Goal: Navigation & Orientation: Find specific page/section

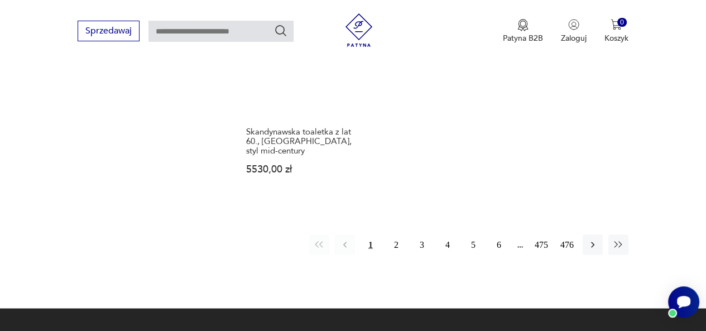
scroll to position [1641, 0]
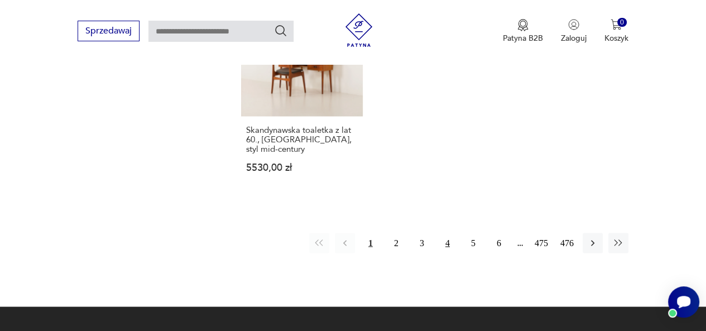
click at [449, 233] on button "4" at bounding box center [448, 243] width 20 height 20
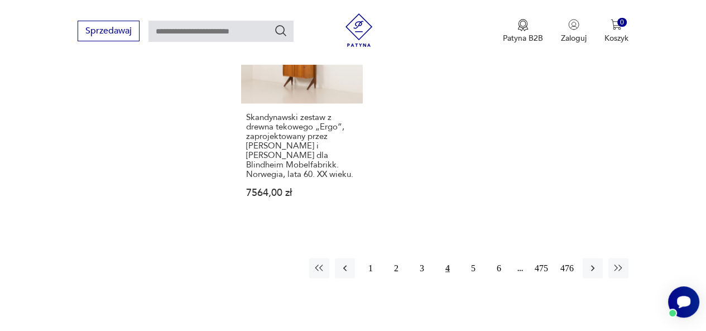
scroll to position [1677, 0]
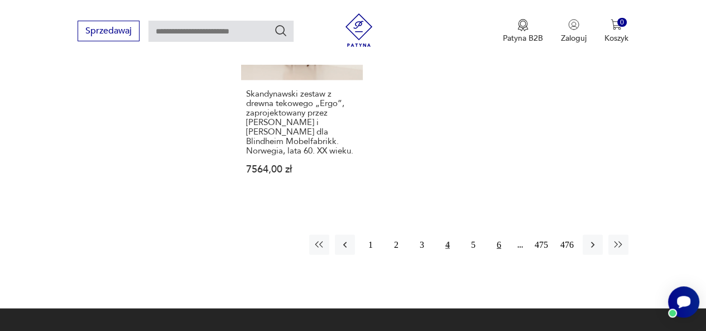
click at [500, 234] on button "6" at bounding box center [499, 244] width 20 height 20
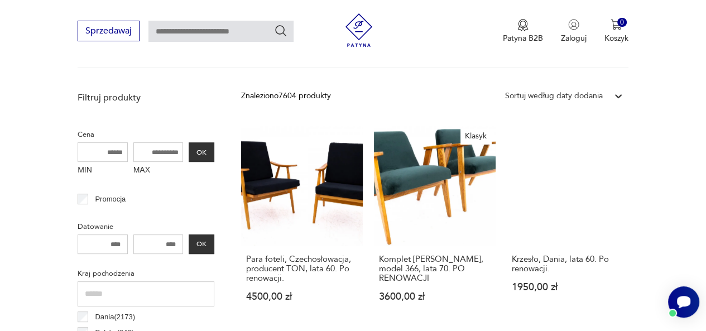
scroll to position [380, 0]
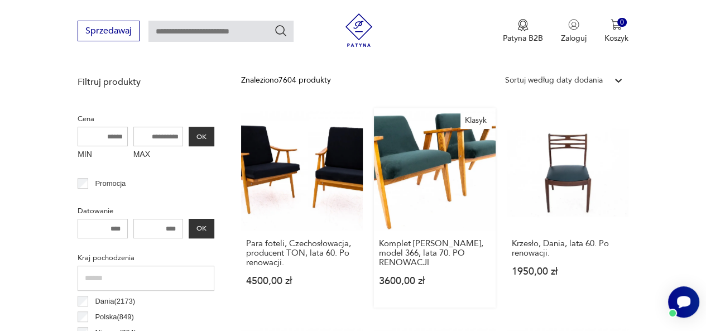
click at [427, 235] on div "Komplet [PERSON_NAME], model 366, lata 70. PO RENOWACJI 3600,00 zł" at bounding box center [435, 269] width 122 height 78
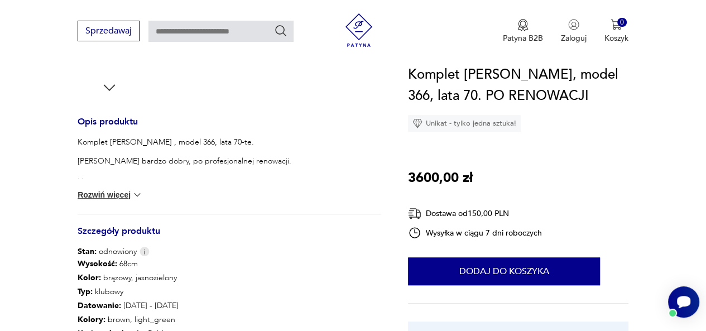
scroll to position [413, 0]
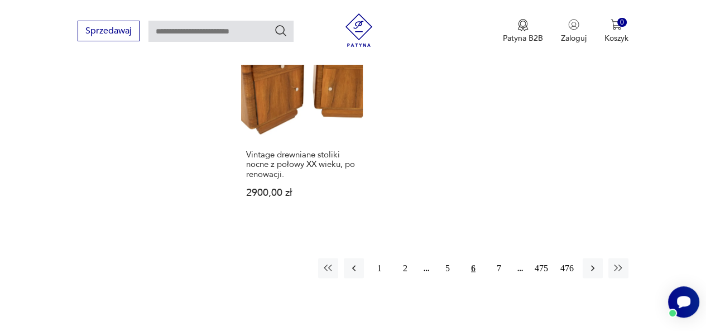
scroll to position [1596, 0]
click at [497, 258] on button "7" at bounding box center [499, 268] width 20 height 20
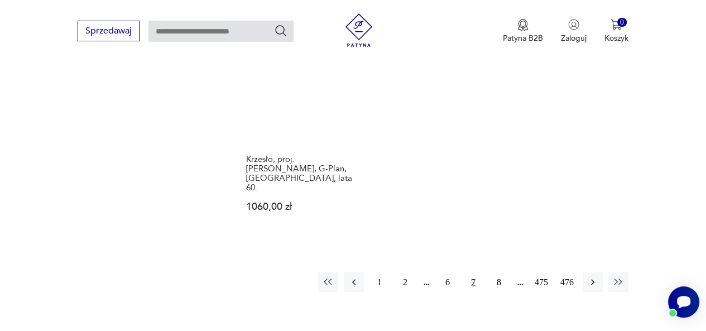
scroll to position [1572, 0]
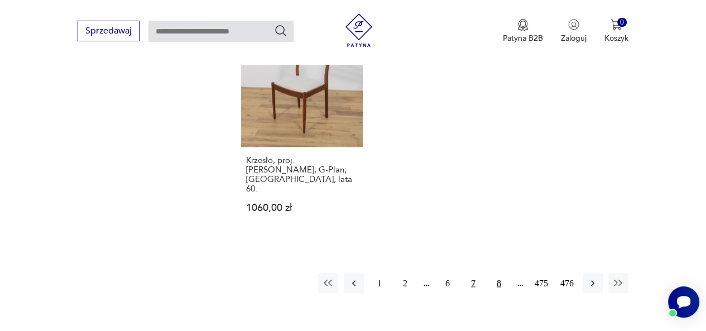
click at [500, 273] on button "8" at bounding box center [499, 283] width 20 height 20
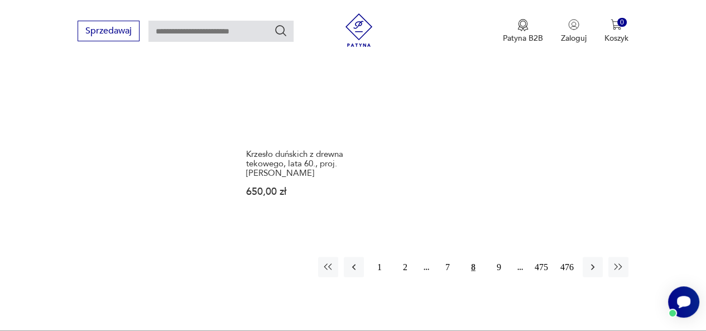
scroll to position [1675, 0]
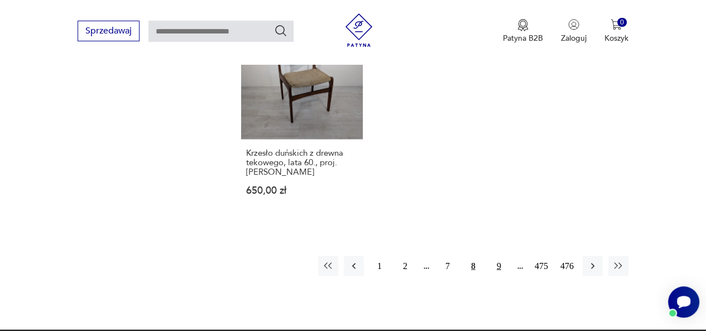
click at [499, 261] on button "9" at bounding box center [499, 266] width 20 height 20
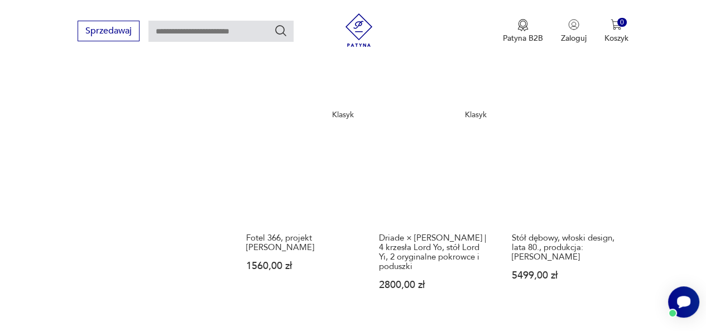
scroll to position [1269, 0]
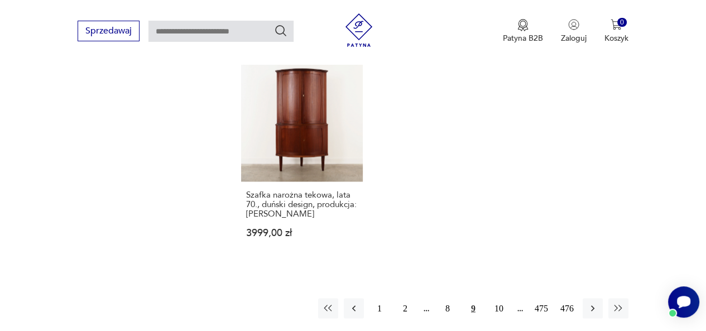
scroll to position [1538, 0]
click at [501, 304] on button "10" at bounding box center [499, 307] width 20 height 20
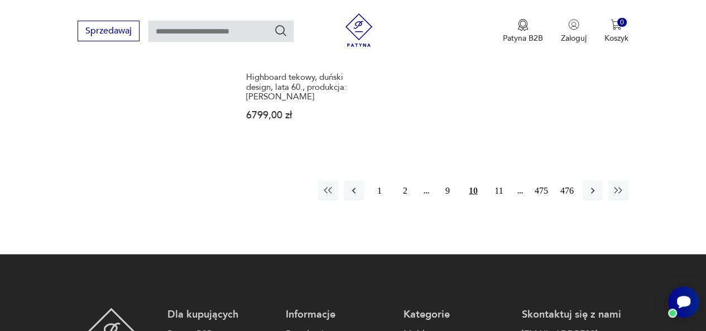
scroll to position [1690, 0]
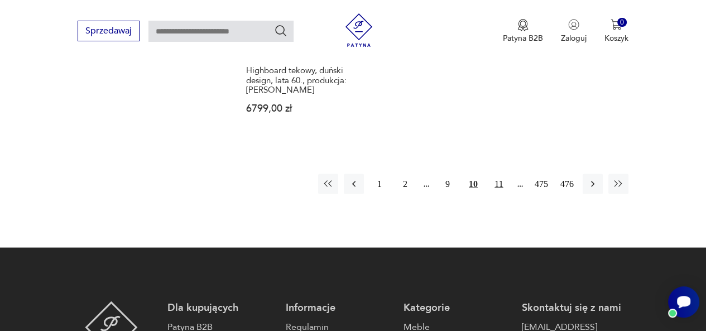
click at [498, 181] on button "11" at bounding box center [499, 184] width 20 height 20
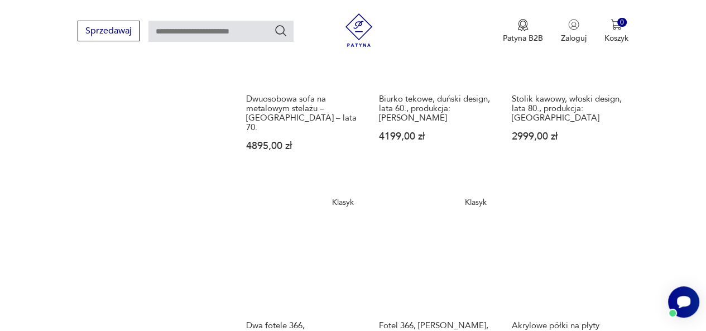
scroll to position [1234, 0]
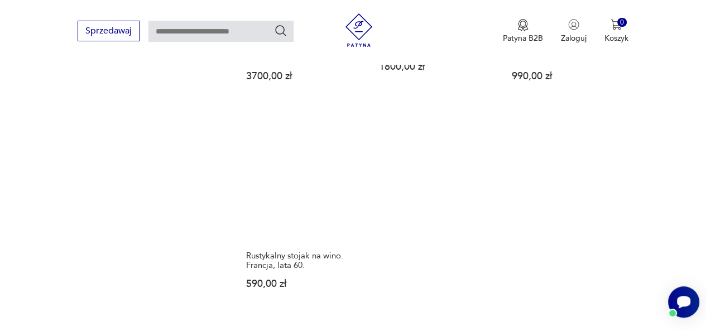
scroll to position [1561, 0]
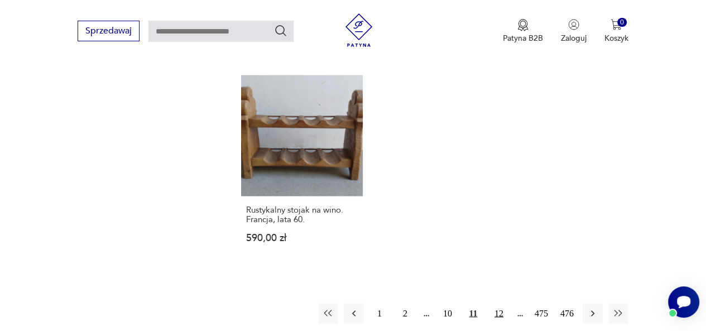
click at [500, 303] on button "12" at bounding box center [499, 313] width 20 height 20
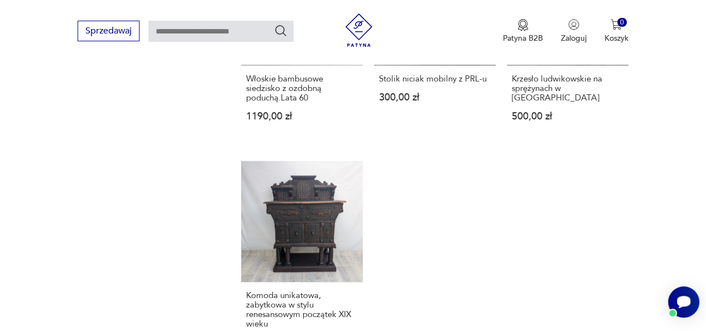
scroll to position [1602, 0]
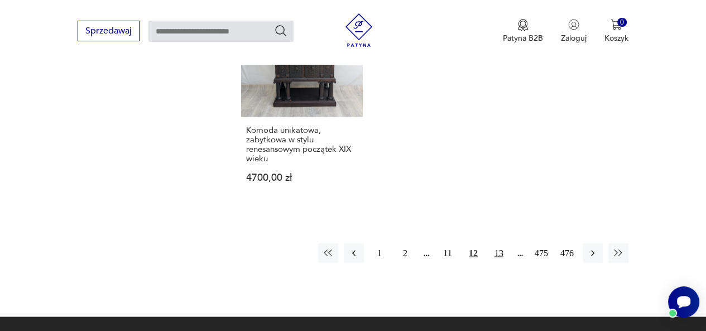
click at [500, 243] on button "13" at bounding box center [499, 253] width 20 height 20
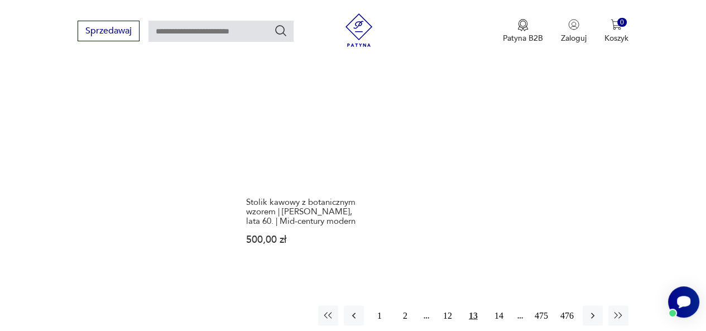
scroll to position [1503, 0]
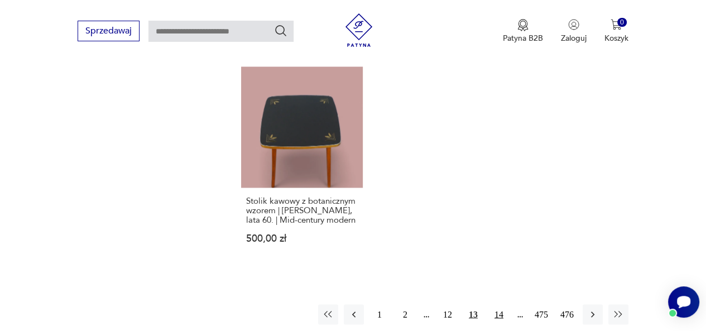
click at [499, 305] on button "14" at bounding box center [499, 314] width 20 height 20
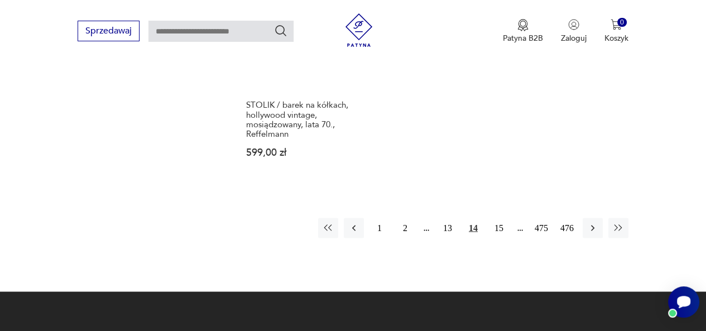
scroll to position [1657, 0]
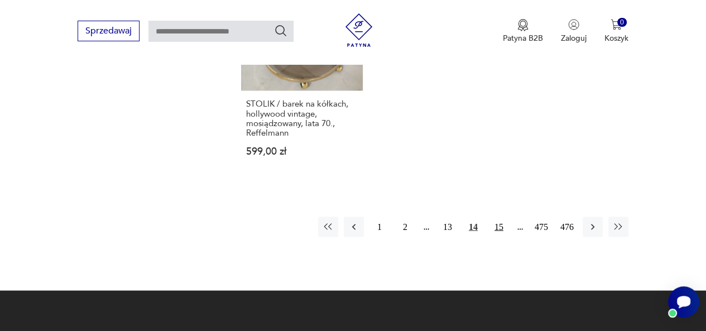
click at [500, 217] on button "15" at bounding box center [499, 227] width 20 height 20
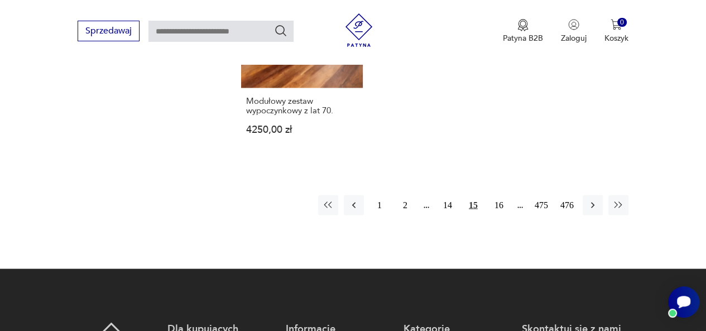
scroll to position [1650, 0]
click at [498, 195] on button "16" at bounding box center [499, 205] width 20 height 20
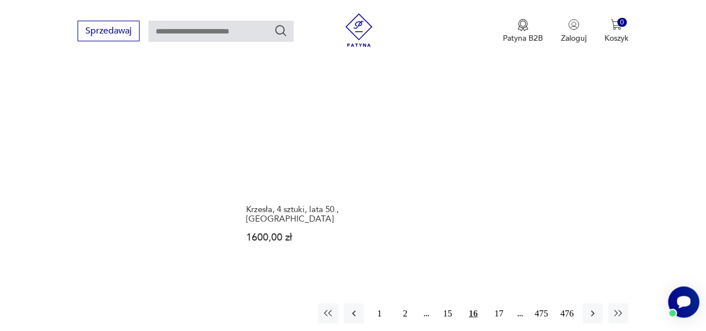
scroll to position [1591, 0]
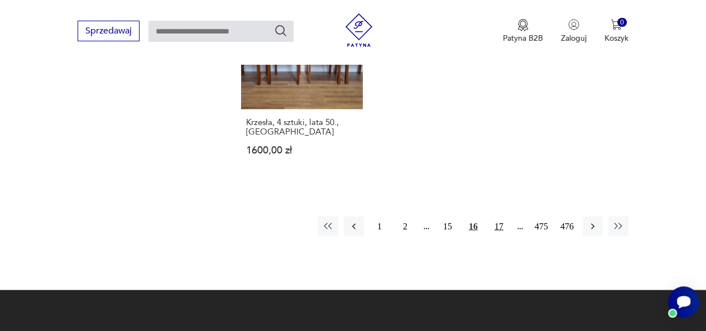
click at [499, 216] on button "17" at bounding box center [499, 226] width 20 height 20
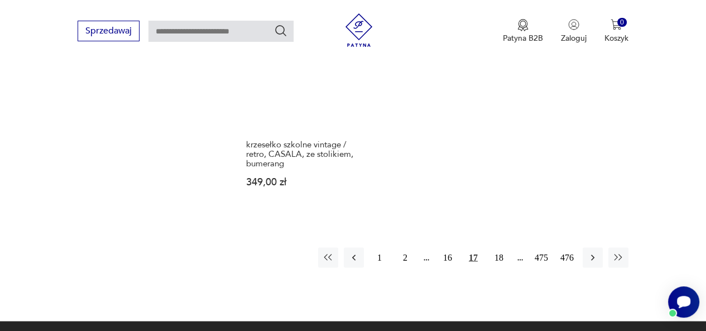
scroll to position [1640, 0]
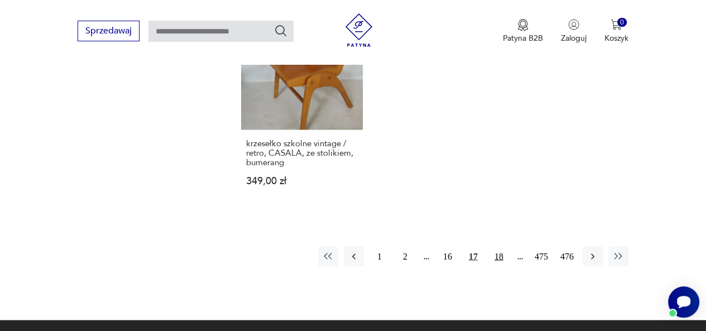
click at [498, 246] on button "18" at bounding box center [499, 256] width 20 height 20
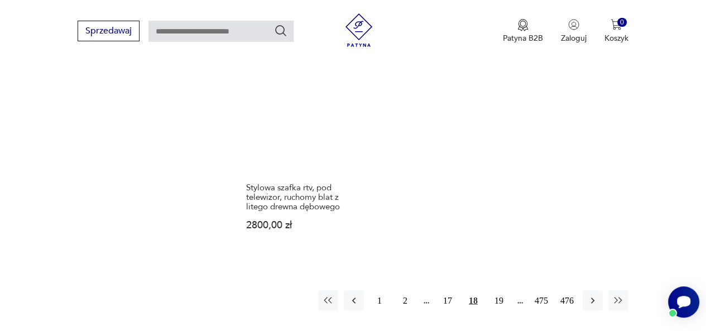
scroll to position [1619, 0]
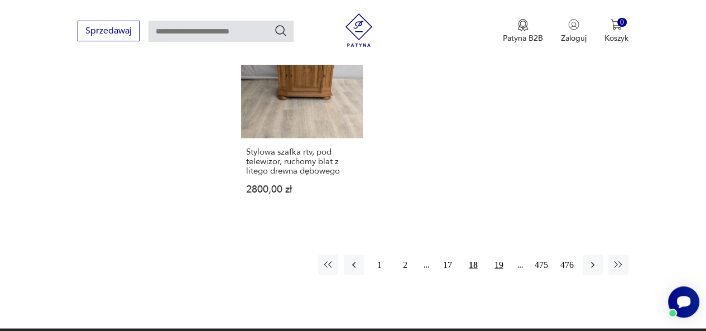
click at [498, 255] on button "19" at bounding box center [499, 265] width 20 height 20
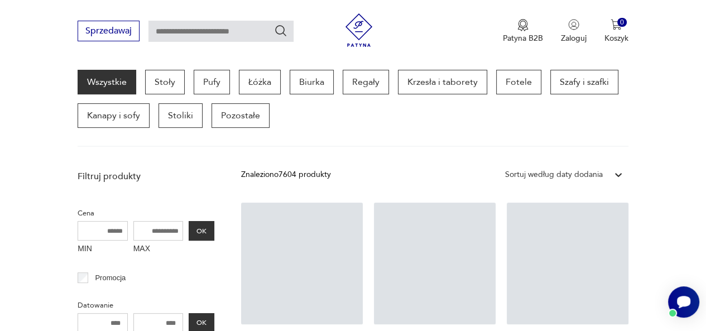
scroll to position [296, 0]
